Goal: Transaction & Acquisition: Purchase product/service

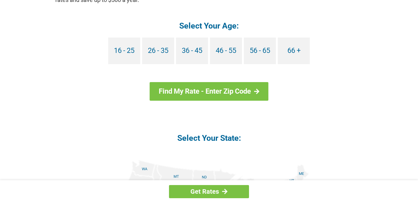
scroll to position [672, 0]
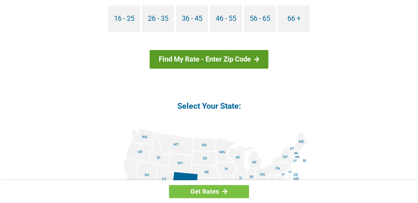
click at [249, 59] on link "Find My Rate - Enter Zip Code" at bounding box center [209, 59] width 119 height 19
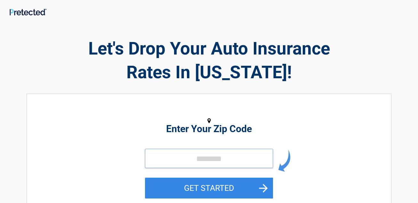
click at [230, 156] on input "tel" at bounding box center [209, 158] width 128 height 19
type input "*****"
